Goal: Transaction & Acquisition: Purchase product/service

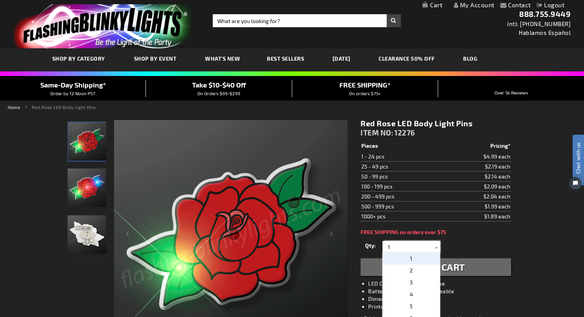
click at [395, 248] on input "1" at bounding box center [412, 247] width 56 height 12
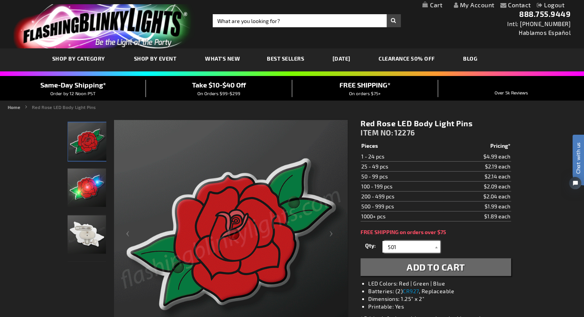
type input "501"
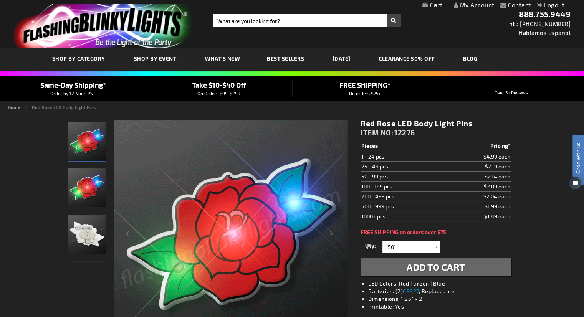
click at [433, 267] on span "Add to Cart" at bounding box center [436, 267] width 58 height 11
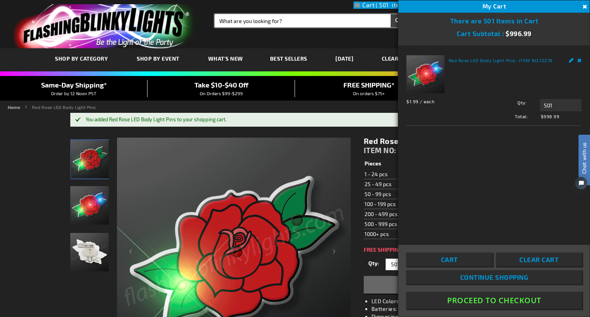
click at [279, 16] on input "Search" at bounding box center [310, 20] width 190 height 13
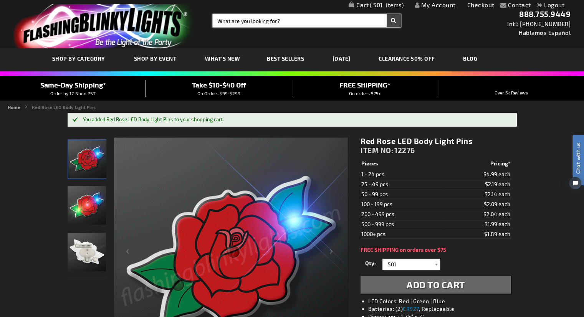
click at [227, 20] on input "Search" at bounding box center [307, 20] width 188 height 13
click at [223, 21] on input "Search" at bounding box center [307, 20] width 188 height 13
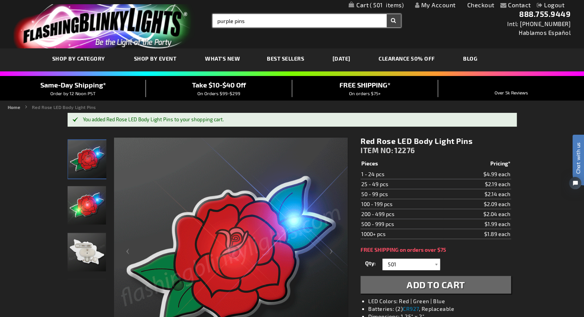
type input "purple pins"
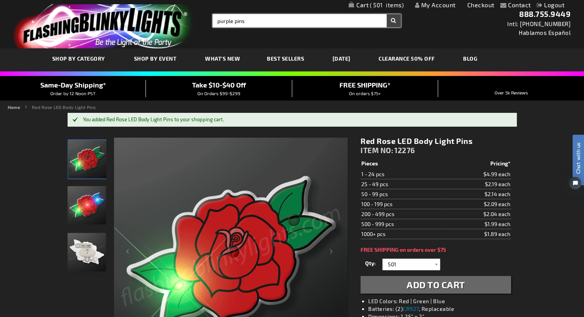
click at [387, 14] on button "Search" at bounding box center [394, 20] width 14 height 13
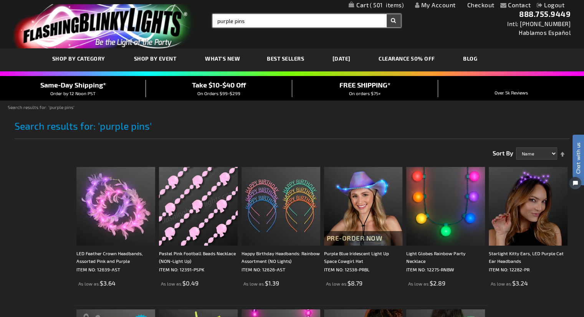
click at [267, 19] on input "purple pins" at bounding box center [307, 20] width 188 height 13
type input "p"
type input "led pins"
click at [387, 14] on button "Search" at bounding box center [394, 20] width 14 height 13
click at [396, 22] on button "Search" at bounding box center [394, 20] width 14 height 13
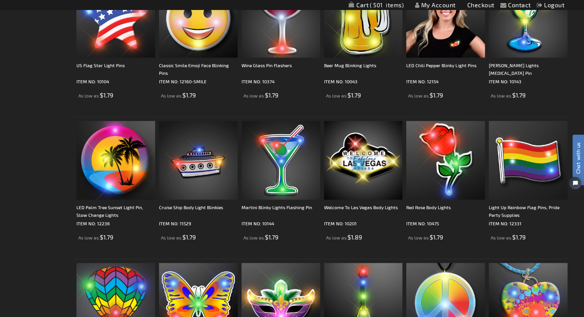
scroll to position [768, 0]
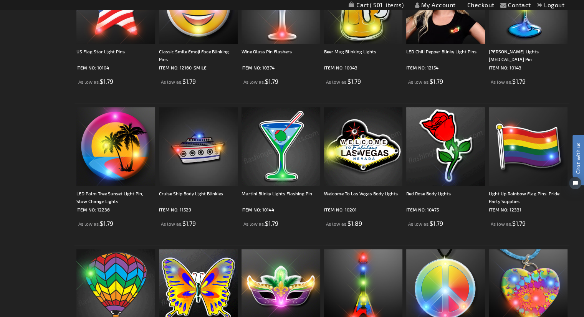
click at [434, 137] on img at bounding box center [445, 146] width 79 height 79
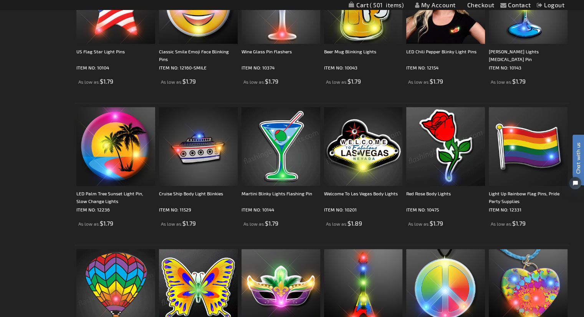
click at [445, 157] on img at bounding box center [445, 146] width 79 height 79
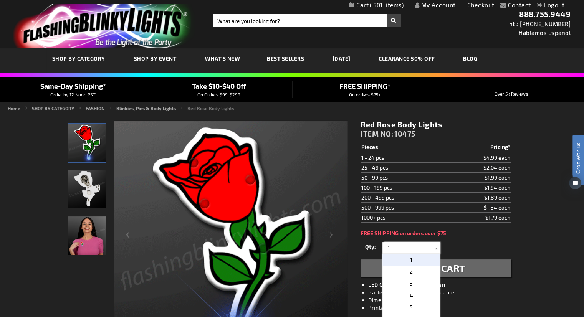
click at [397, 247] on input "1" at bounding box center [412, 248] width 56 height 12
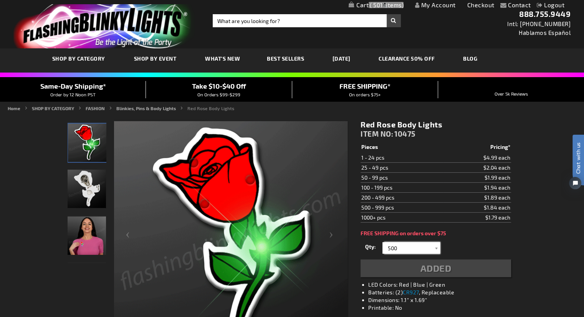
type input "500"
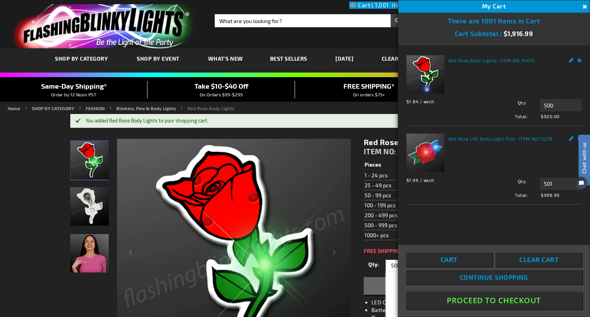
click at [569, 139] on html "Chat with us" at bounding box center [578, 158] width 23 height 134
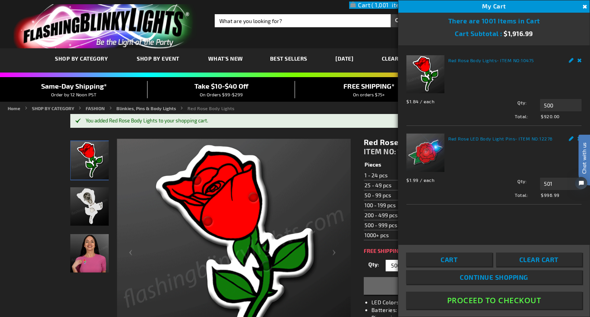
click at [570, 140] on html "Chat with us" at bounding box center [578, 158] width 23 height 134
click at [457, 139] on link "Red Rose LED Body Light Pins" at bounding box center [481, 138] width 67 height 5
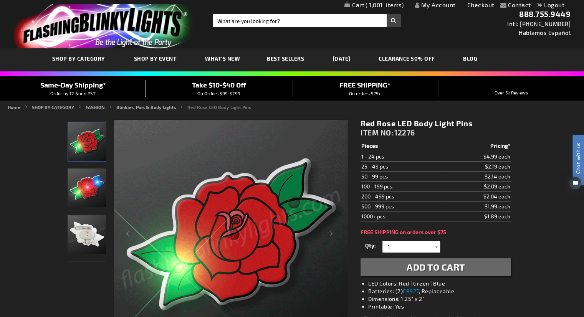
click at [482, 7] on link "Checkout" at bounding box center [480, 4] width 27 height 7
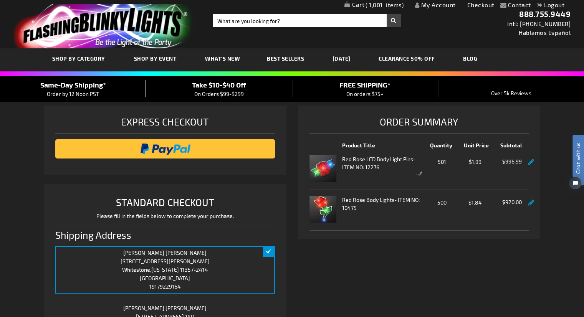
click at [532, 200] on div at bounding box center [419, 173] width 242 height 134
click at [530, 163] on div at bounding box center [419, 173] width 242 height 134
click at [527, 159] on div at bounding box center [419, 173] width 242 height 134
click at [331, 165] on img at bounding box center [323, 168] width 27 height 27
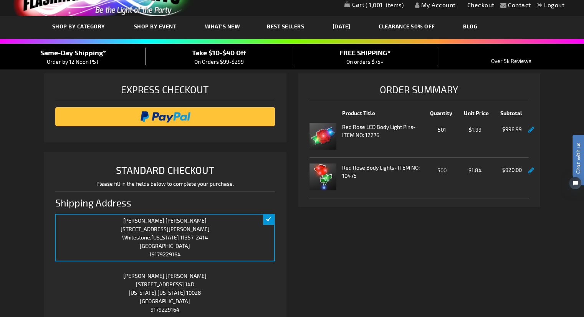
scroll to position [115, 0]
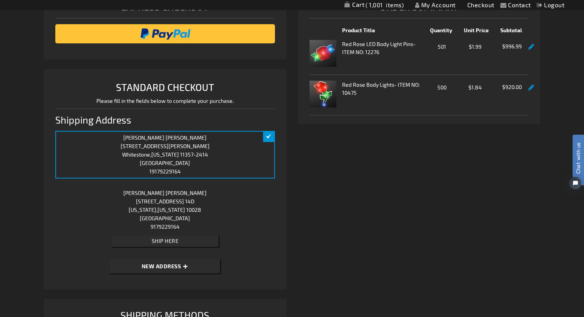
click at [532, 45] on link at bounding box center [531, 47] width 6 height 7
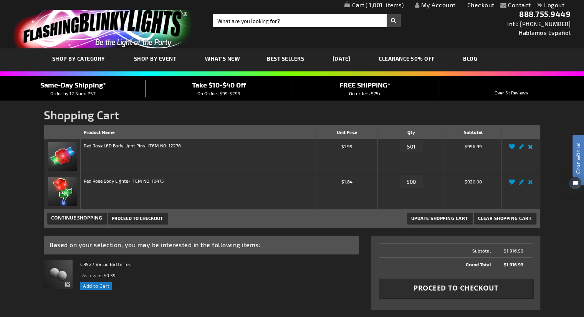
click at [531, 149] on link "Remove item" at bounding box center [530, 149] width 9 height 0
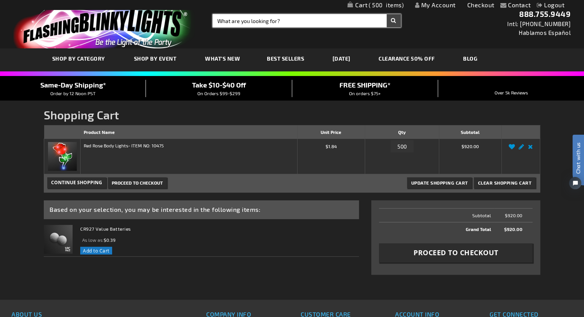
click at [239, 21] on input "Search" at bounding box center [307, 20] width 188 height 13
type input "led pins"
click at [387, 14] on button "Search" at bounding box center [394, 20] width 14 height 13
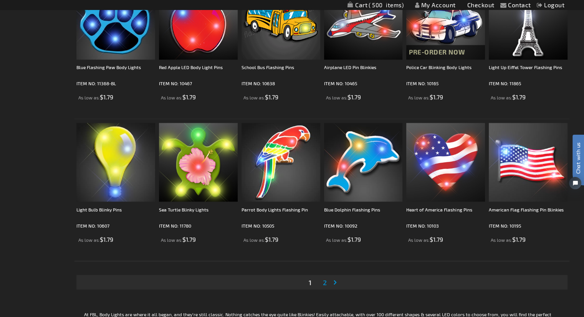
scroll to position [1460, 0]
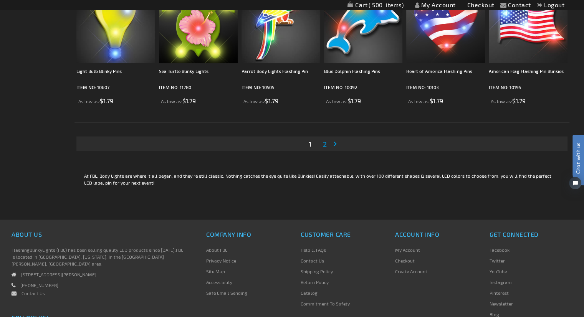
click at [325, 146] on span "2" at bounding box center [325, 143] width 4 height 8
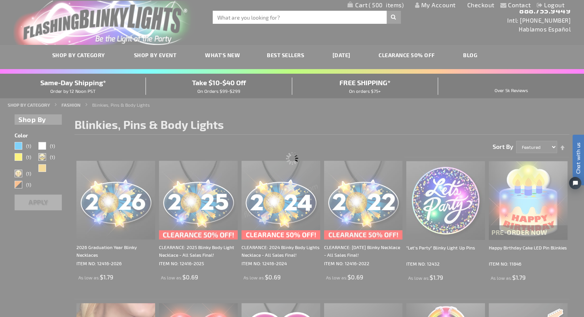
scroll to position [0, 0]
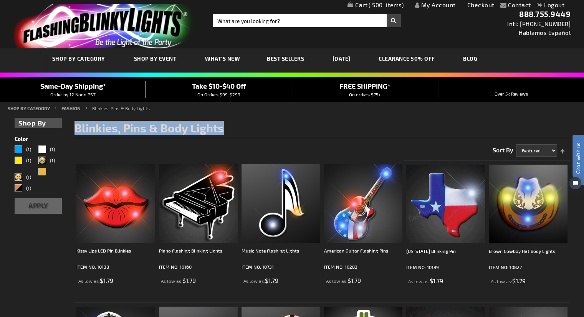
drag, startPoint x: 75, startPoint y: 128, endPoint x: 224, endPoint y: 131, distance: 149.0
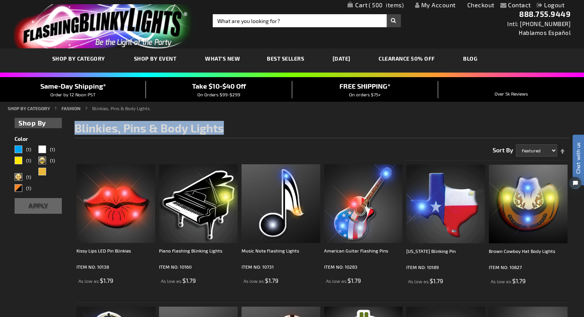
click at [224, 131] on h1 "Blinkies, Pins & Body Lights" at bounding box center [322, 130] width 495 height 16
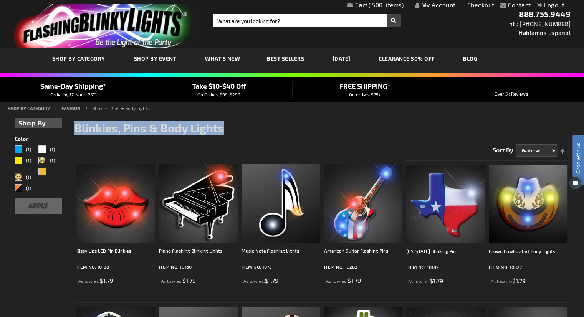
click at [222, 129] on span "Blinkies, Pins & Body Lights" at bounding box center [149, 128] width 149 height 14
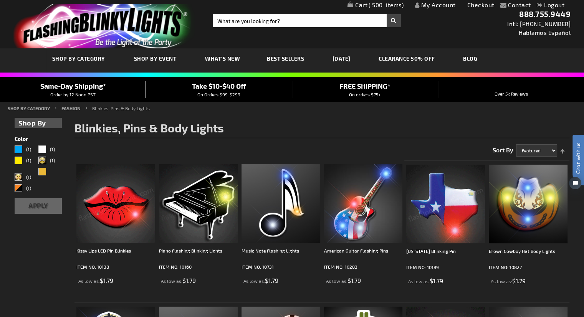
click at [224, 86] on span "Take $10-$40 Off" at bounding box center [219, 86] width 54 height 8
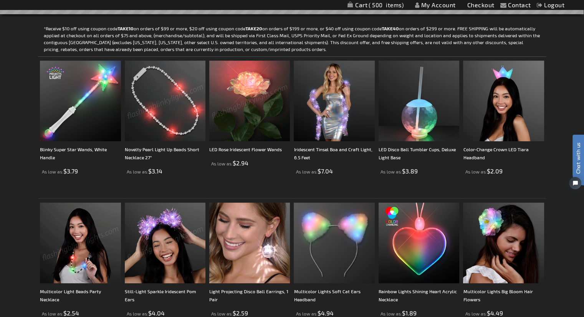
scroll to position [77, 0]
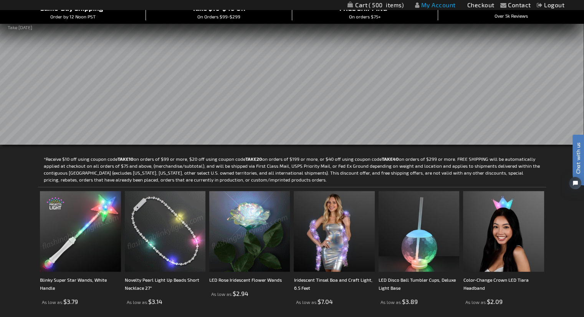
click at [445, 5] on link "My Account" at bounding box center [435, 4] width 41 height 7
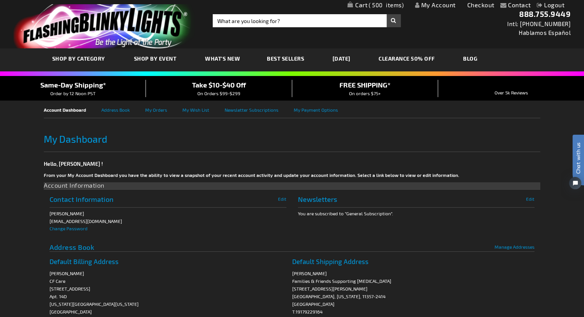
click at [434, 3] on link "My Account" at bounding box center [435, 4] width 41 height 7
click at [363, 4] on link "My Cart 500 500 items" at bounding box center [376, 5] width 56 height 7
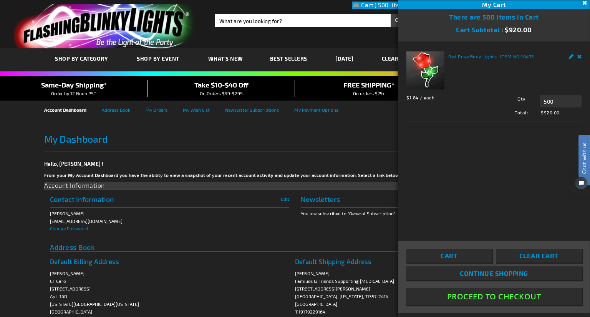
click at [442, 258] on span "Cart" at bounding box center [449, 256] width 17 height 8
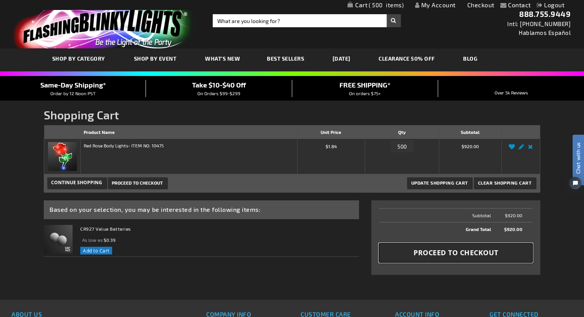
click at [482, 252] on span "Proceed to Checkout" at bounding box center [456, 253] width 85 height 10
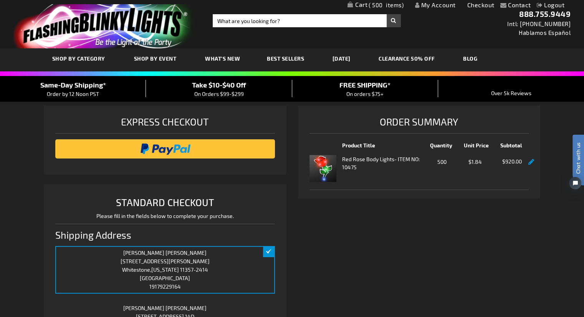
click at [353, 4] on link "My Cart 500 500 items" at bounding box center [376, 6] width 56 height 8
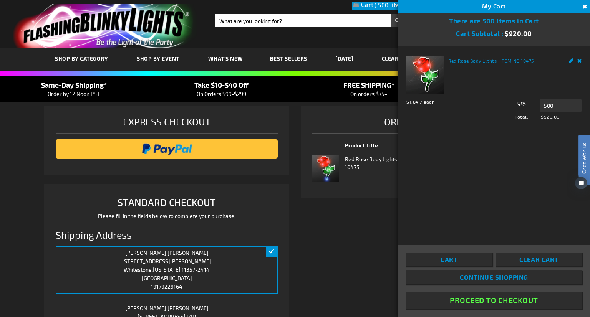
click at [457, 263] on link "Cart" at bounding box center [449, 260] width 86 height 14
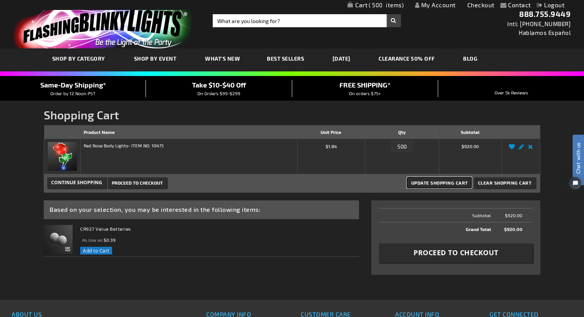
click at [451, 183] on span "Update Shopping Cart" at bounding box center [439, 182] width 57 height 5
click at [501, 183] on span "Clear Shopping Cart" at bounding box center [505, 182] width 54 height 5
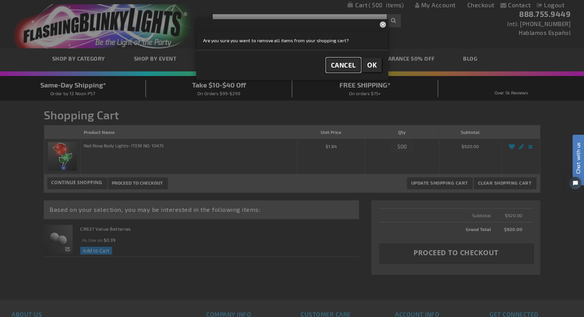
click at [345, 67] on span "Cancel" at bounding box center [343, 65] width 25 height 8
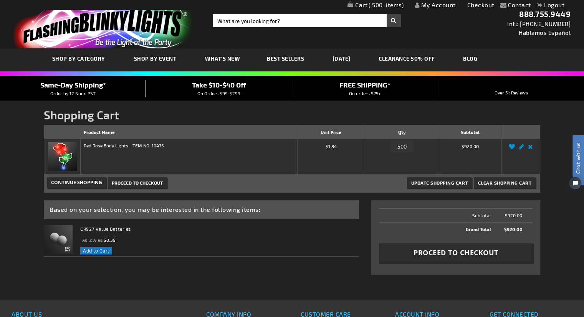
click at [140, 184] on span "Proceed to Checkout" at bounding box center [137, 182] width 51 height 5
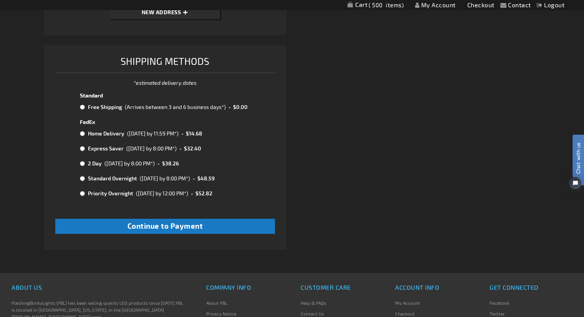
scroll to position [376, 0]
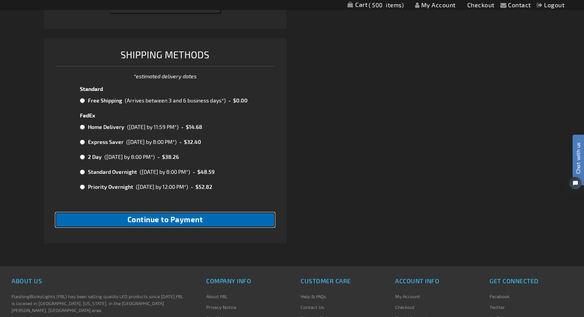
click at [160, 219] on span "Continue to Payment" at bounding box center [166, 219] width 76 height 9
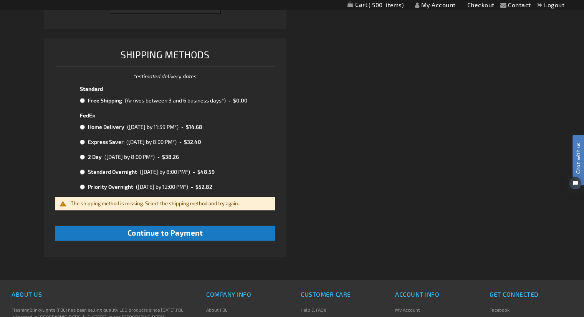
click at [81, 100] on input "radio" at bounding box center [82, 101] width 5 height 6
radio input "true"
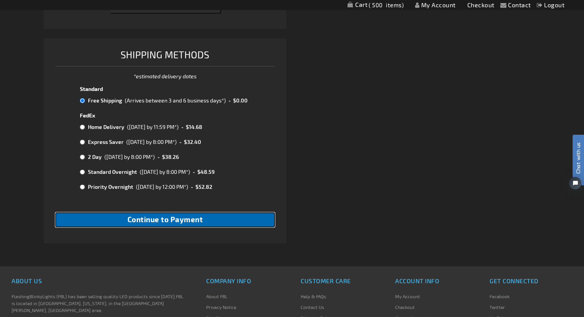
click at [166, 226] on button "Continue to Payment" at bounding box center [164, 219] width 219 height 15
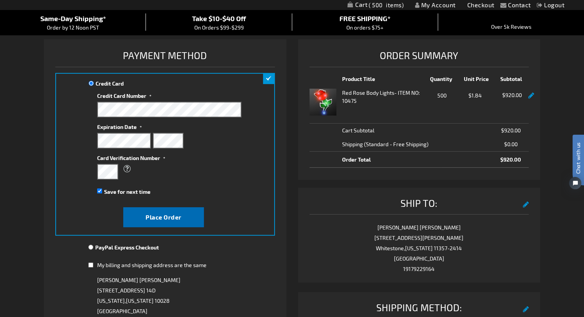
scroll to position [154, 0]
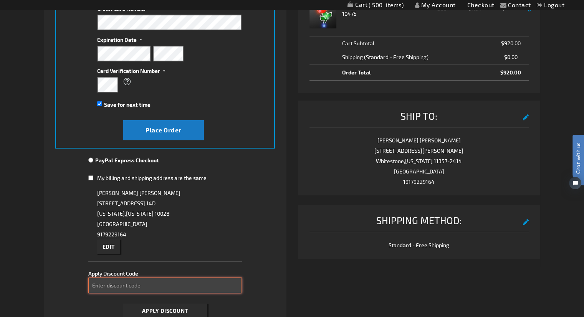
click at [119, 284] on input "Enter discount code" at bounding box center [165, 286] width 154 height 16
paste input "SLEEP10"
click at [123, 304] on button "Apply Discount" at bounding box center [165, 311] width 84 height 14
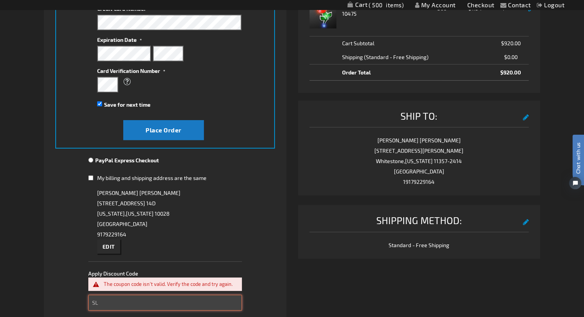
type input "S"
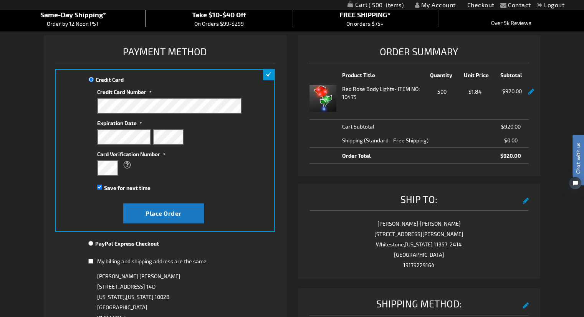
scroll to position [192, 0]
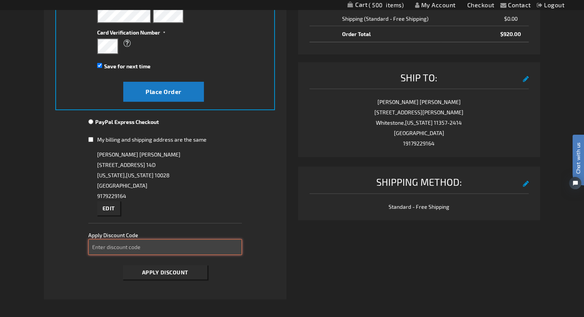
click at [146, 245] on input "Enter discount code" at bounding box center [165, 247] width 154 height 16
type input "spooky10"
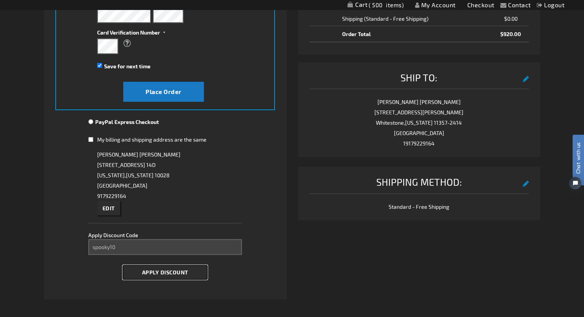
click at [144, 272] on span "Apply Discount" at bounding box center [165, 272] width 46 height 7
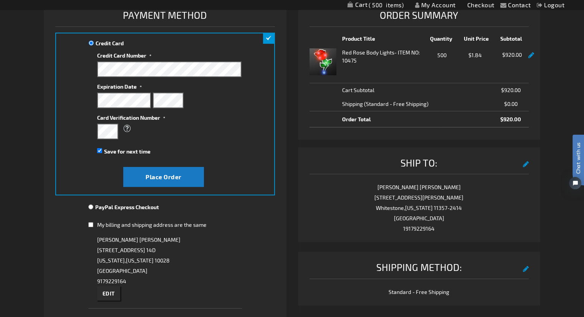
scroll to position [0, 0]
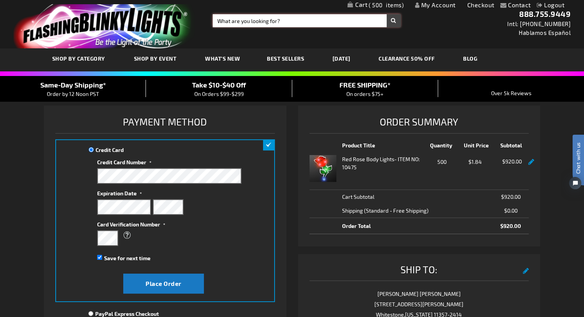
click at [273, 22] on input "Search" at bounding box center [307, 20] width 188 height 13
